Goal: Information Seeking & Learning: Learn about a topic

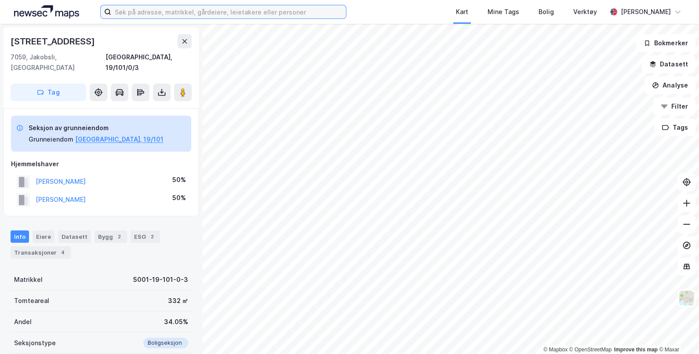
click at [215, 12] on input at bounding box center [228, 11] width 235 height 13
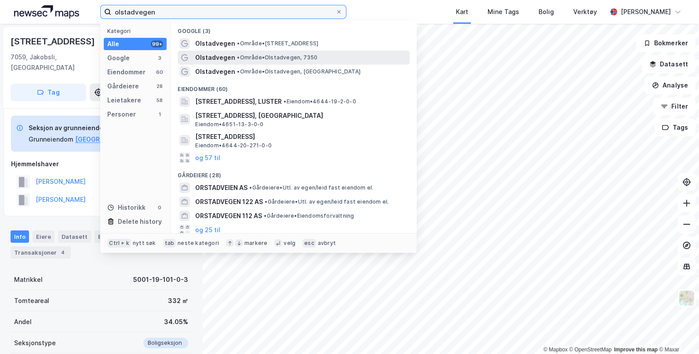
type input "olstadvegen"
click at [237, 54] on span "•" at bounding box center [238, 57] width 3 height 7
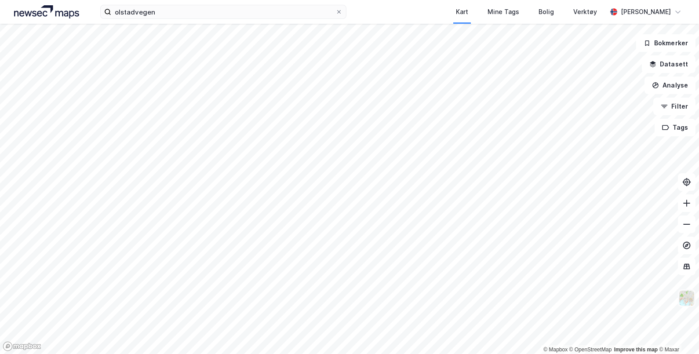
click at [688, 299] on img at bounding box center [687, 298] width 17 height 17
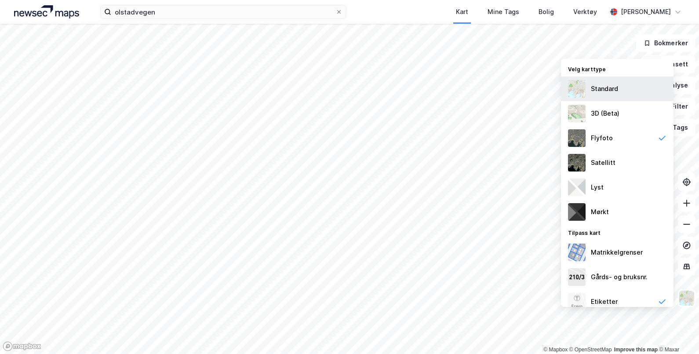
click at [605, 90] on div "Standard" at bounding box center [604, 89] width 27 height 11
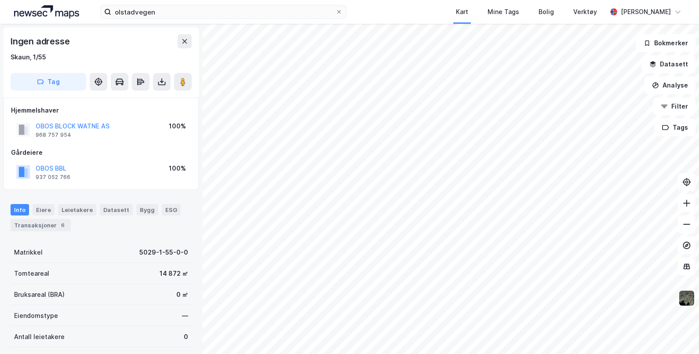
scroll to position [40, 0]
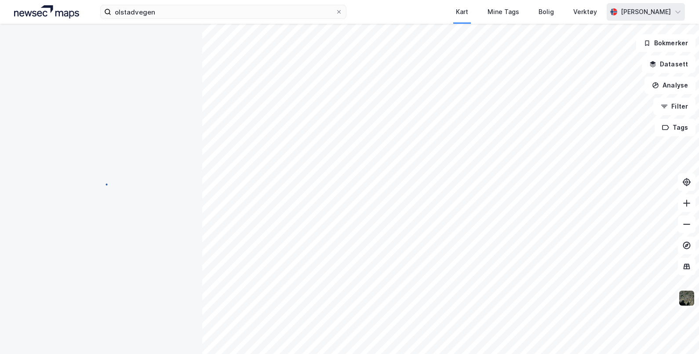
scroll to position [40, 0]
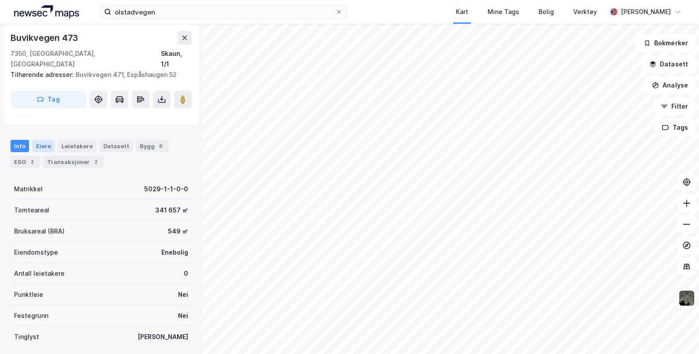
click at [45, 140] on div "Eiere" at bounding box center [44, 146] width 22 height 12
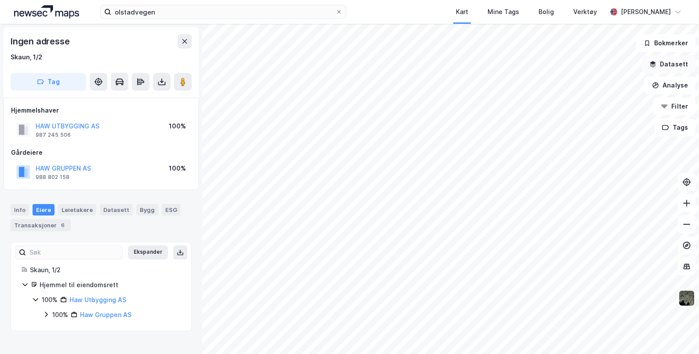
click at [675, 64] on button "Datasett" at bounding box center [669, 64] width 54 height 18
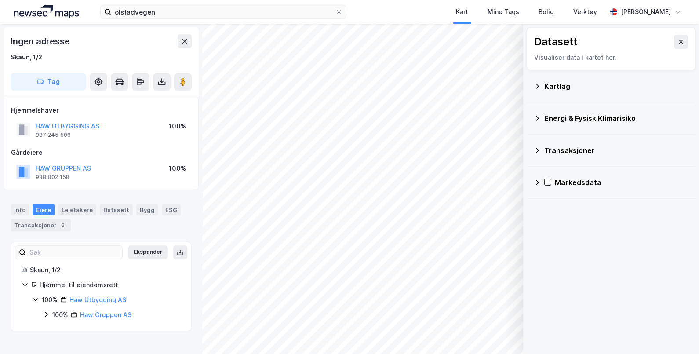
click at [555, 84] on div "Kartlag" at bounding box center [617, 86] width 144 height 11
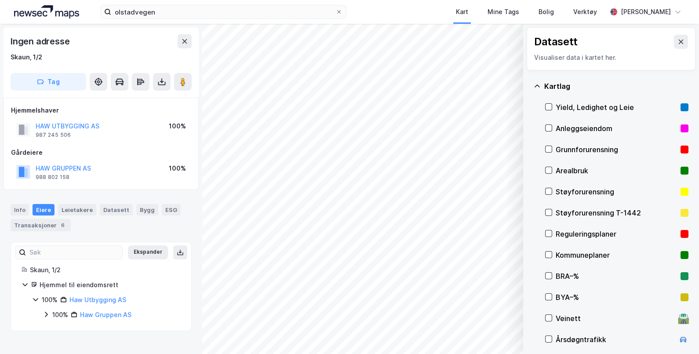
click at [563, 234] on div "Reguleringsplaner" at bounding box center [616, 234] width 121 height 11
click at [679, 44] on icon at bounding box center [681, 42] width 5 height 4
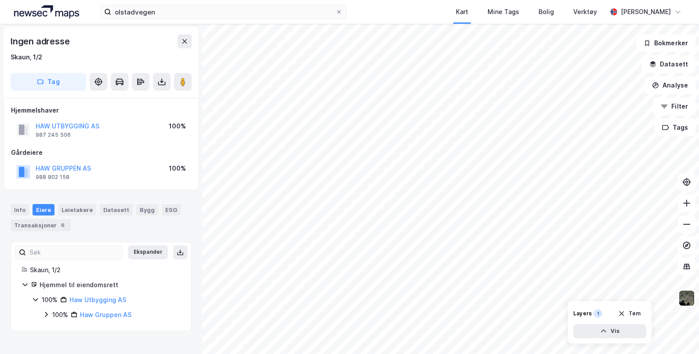
click at [450, 354] on html "olstadvegen Kart Mine Tags Bolig Verktøy [PERSON_NAME] © Mapbox © OpenStreetMap…" at bounding box center [349, 177] width 699 height 354
click at [187, 119] on div "© Mapbox © OpenStreetMap Improve this map © Maxar Ingen adresse Skaun, 1/2 Tag …" at bounding box center [349, 189] width 699 height 330
